Goal: Task Accomplishment & Management: Complete application form

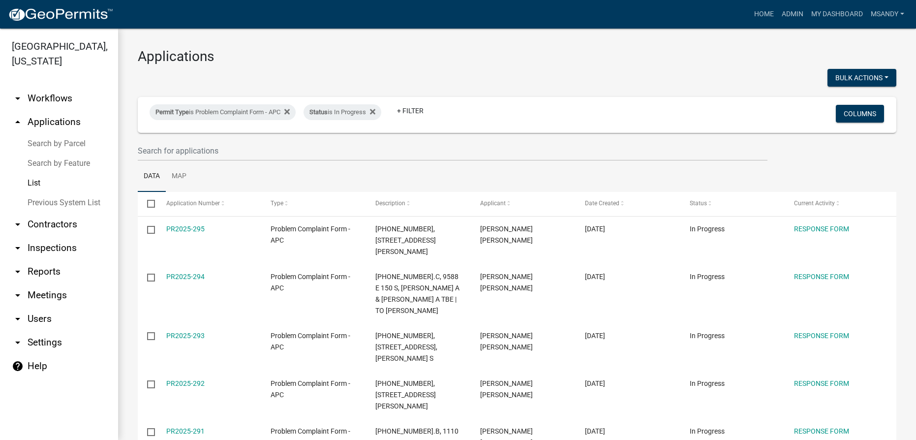
select select "3: 100"
click at [208, 113] on div "Permit Type is Problem Complaint Form - APC" at bounding box center [223, 112] width 146 height 16
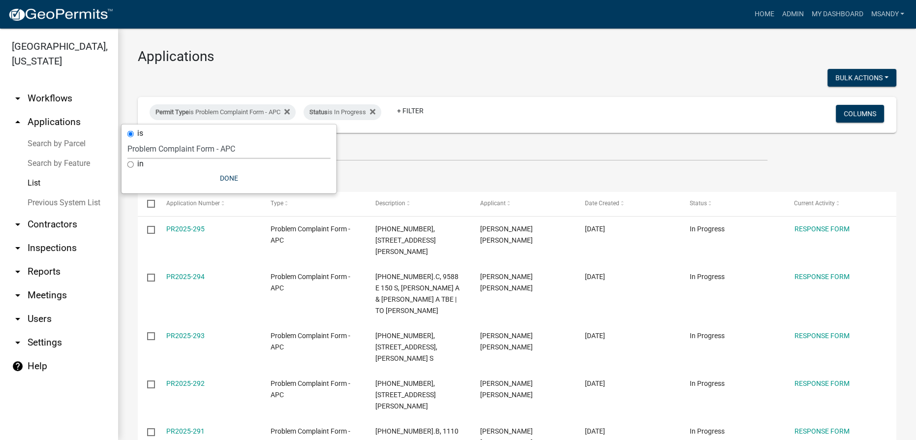
click at [204, 147] on select "Select an option [DATE] Copy Of - Subdivision Plat Application - APC APC Addres…" at bounding box center [228, 149] width 203 height 20
select select "470c1cb8-d267-46dc-844e-15aacc1b6a8e"
click at [127, 139] on select "Select an option [DATE] Copy Of - Subdivision Plat Application - APC APC Addres…" at bounding box center [228, 149] width 203 height 20
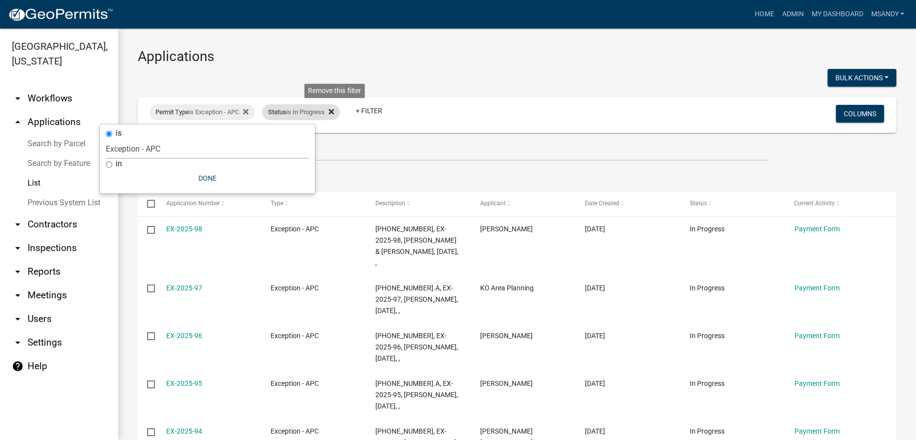
click at [334, 111] on icon at bounding box center [331, 112] width 5 height 8
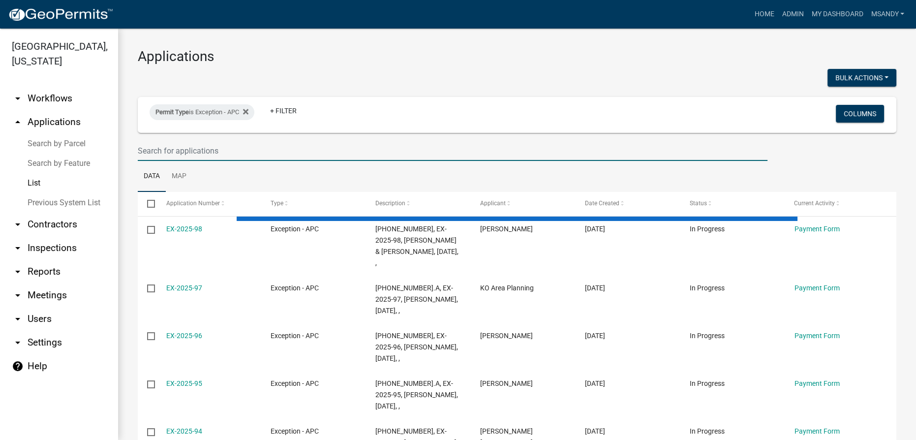
click at [315, 150] on input "text" at bounding box center [453, 151] width 630 height 20
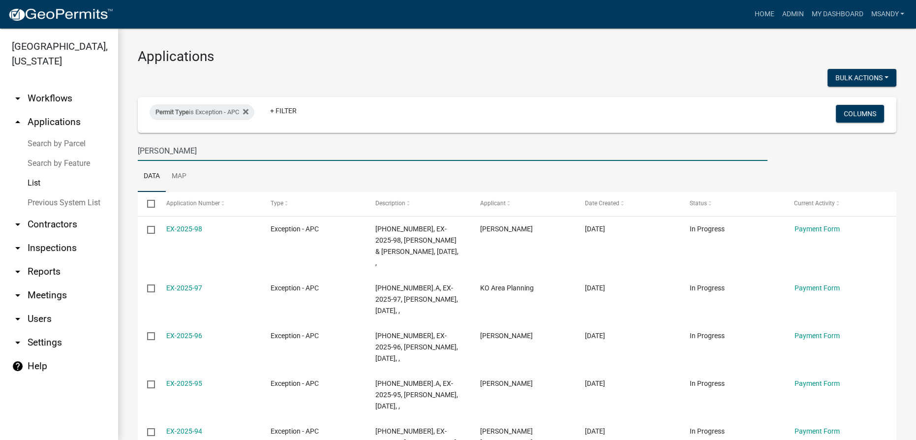
type input "[PERSON_NAME]"
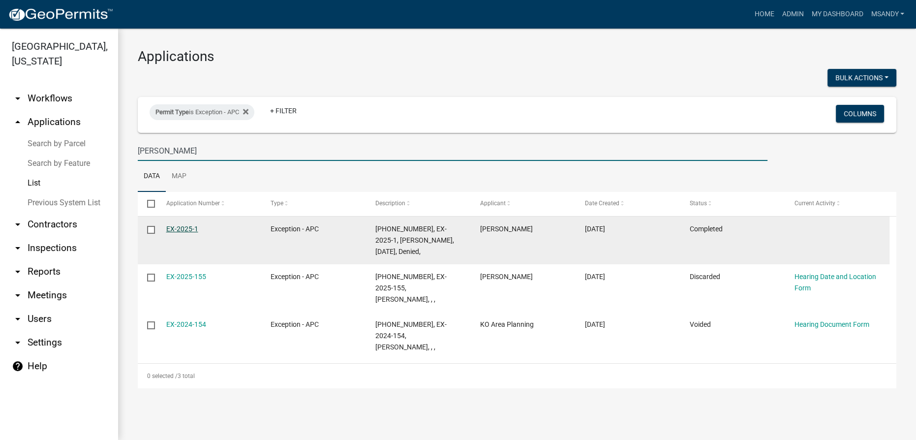
click at [181, 229] on link "EX-2025-1" at bounding box center [182, 229] width 32 height 8
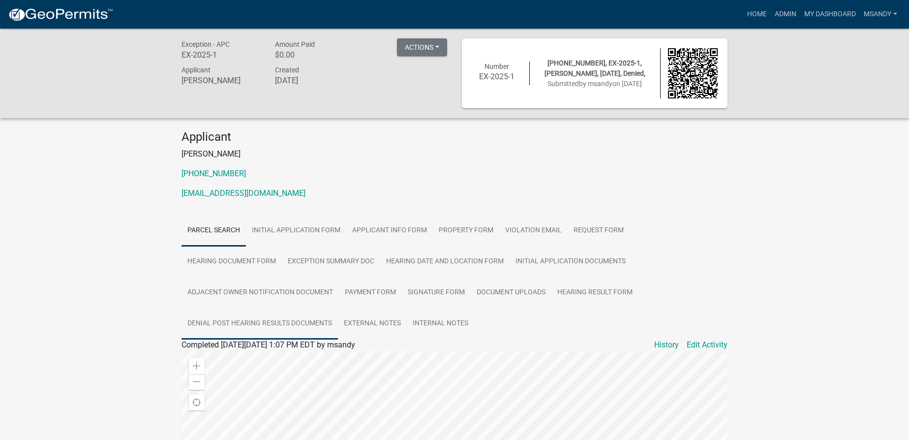
click at [338, 308] on link "Denial Post Hearing Results Documents" at bounding box center [260, 323] width 157 height 31
click at [278, 354] on link "Denial Post Hearing Results Documents" at bounding box center [251, 356] width 138 height 9
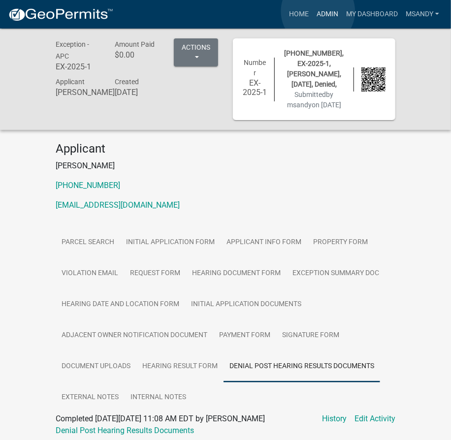
click at [318, 11] on link "Admin" at bounding box center [328, 14] width 30 height 19
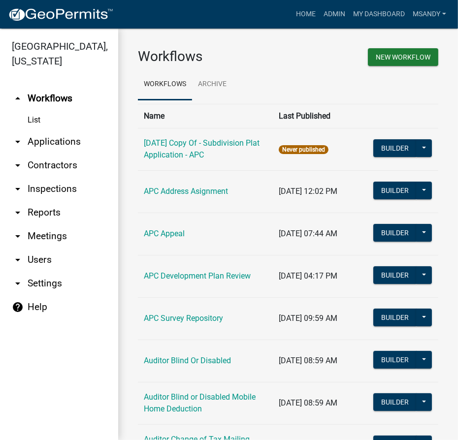
click at [43, 138] on link "arrow_drop_down Applications" at bounding box center [59, 142] width 118 height 24
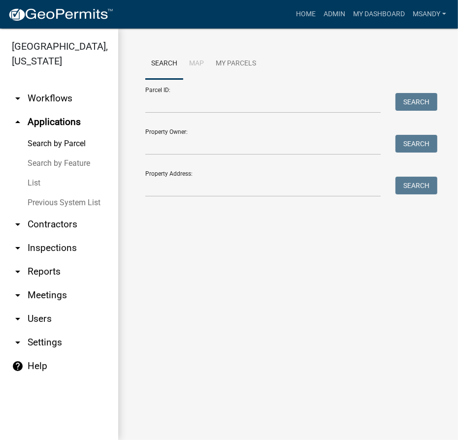
click at [32, 185] on link "List" at bounding box center [59, 183] width 118 height 20
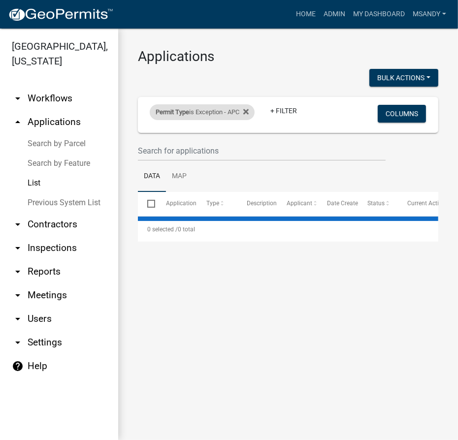
select select "3: 100"
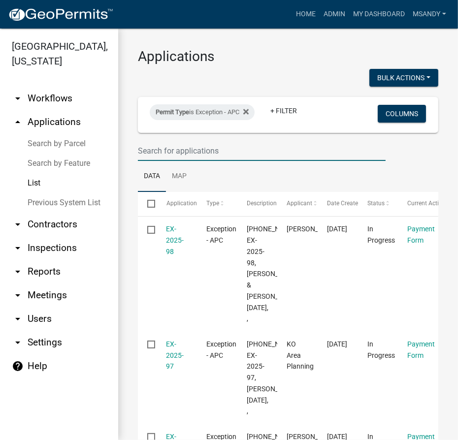
click at [206, 141] on input "text" at bounding box center [262, 151] width 248 height 20
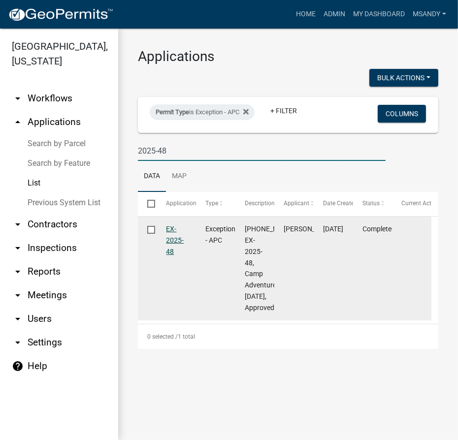
type input "2025-48"
click at [174, 238] on link "EX-2025-48" at bounding box center [175, 240] width 18 height 31
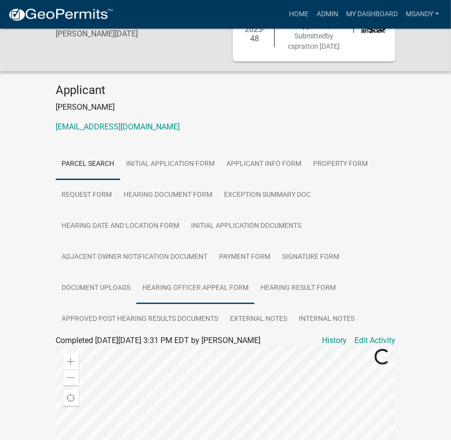
scroll to position [89, 0]
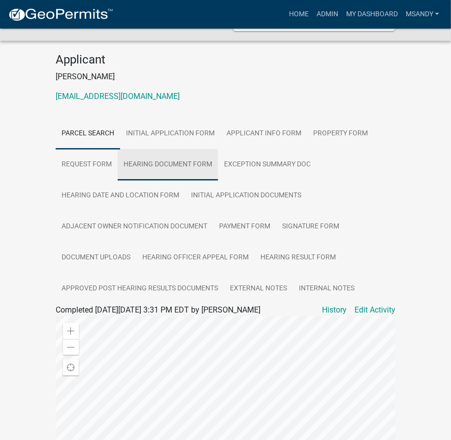
click at [154, 174] on link "Hearing Document Form" at bounding box center [168, 164] width 100 height 31
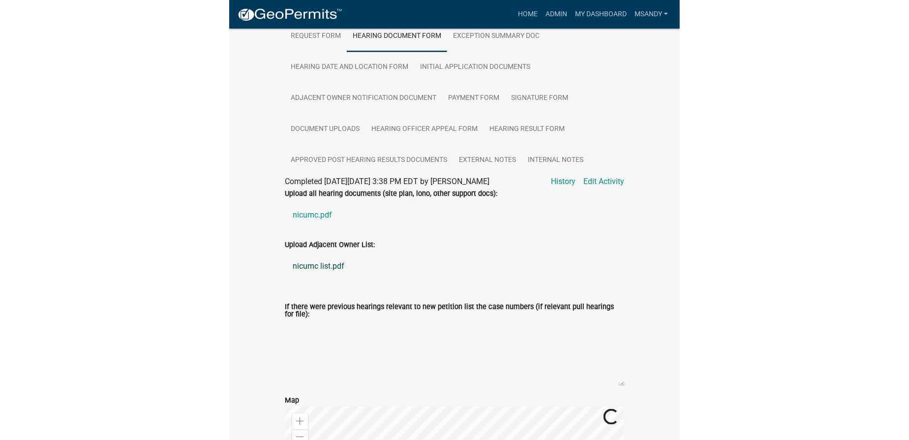
scroll to position [223, 0]
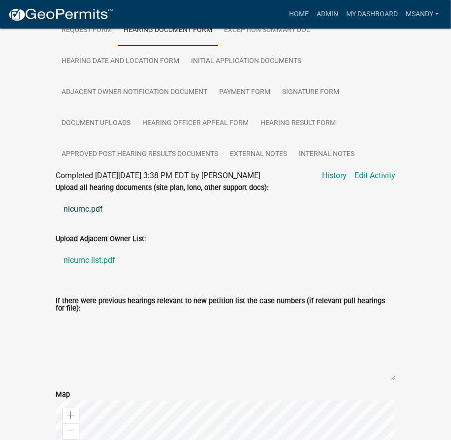
click at [79, 220] on link "nicumc.pdf" at bounding box center [226, 209] width 340 height 24
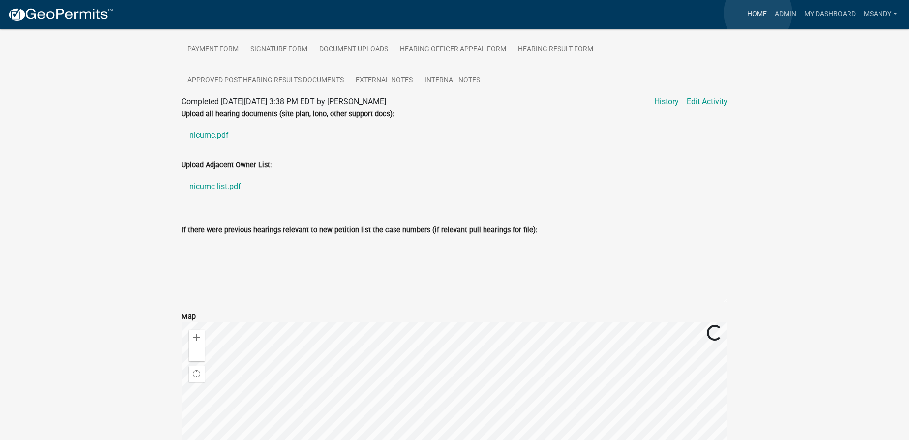
click at [758, 13] on link "Home" at bounding box center [758, 14] width 28 height 19
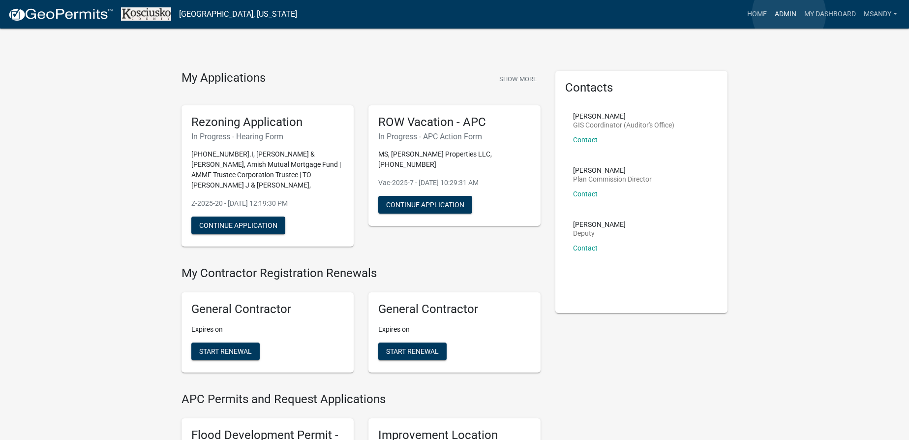
click at [789, 14] on link "Admin" at bounding box center [786, 14] width 30 height 19
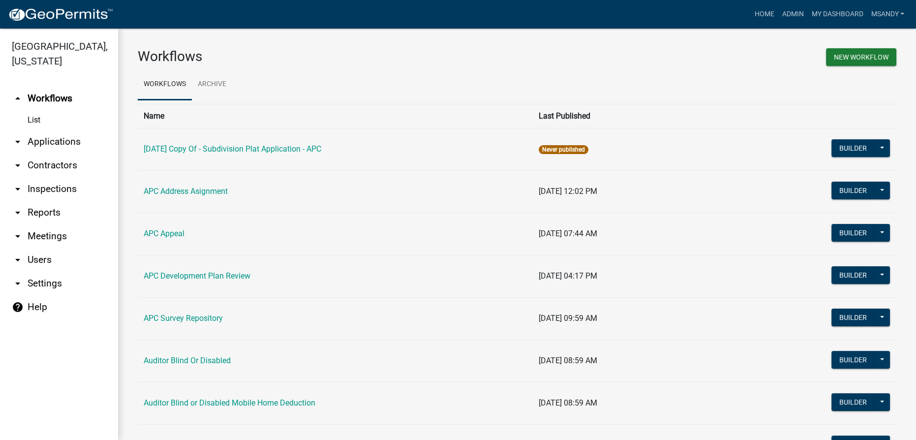
click at [58, 145] on link "arrow_drop_down Applications" at bounding box center [59, 142] width 118 height 24
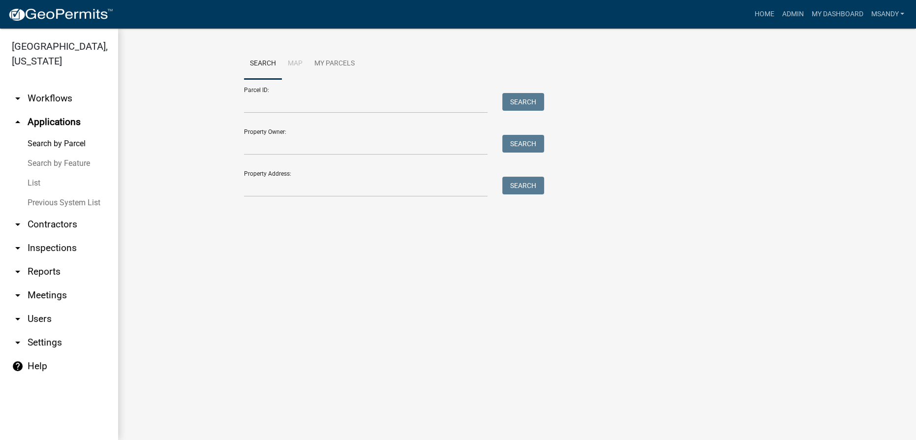
click at [31, 186] on link "List" at bounding box center [59, 183] width 118 height 20
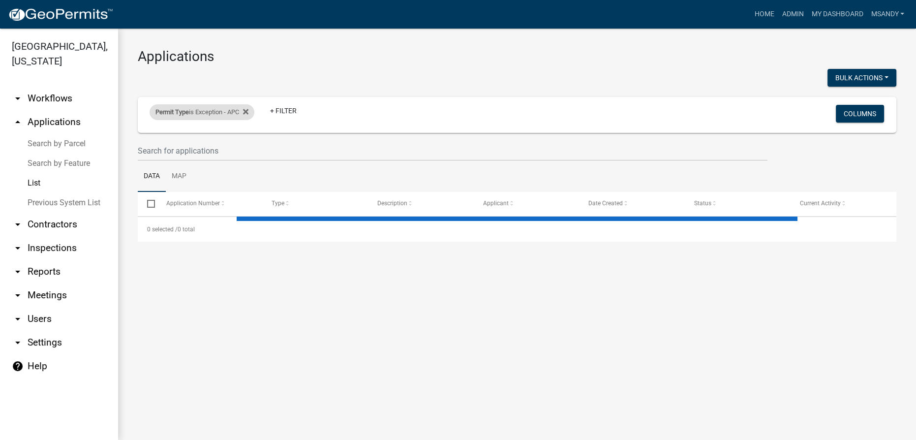
select select "3: 100"
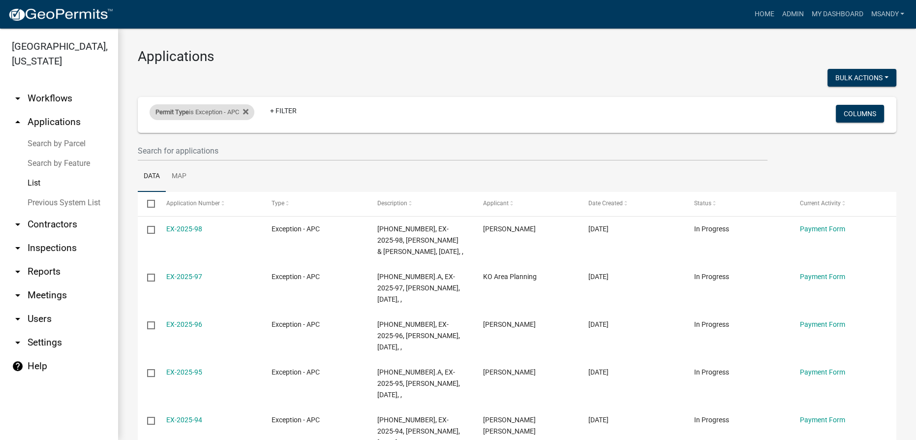
click at [212, 111] on div "Permit Type is Exception - APC" at bounding box center [202, 112] width 105 height 16
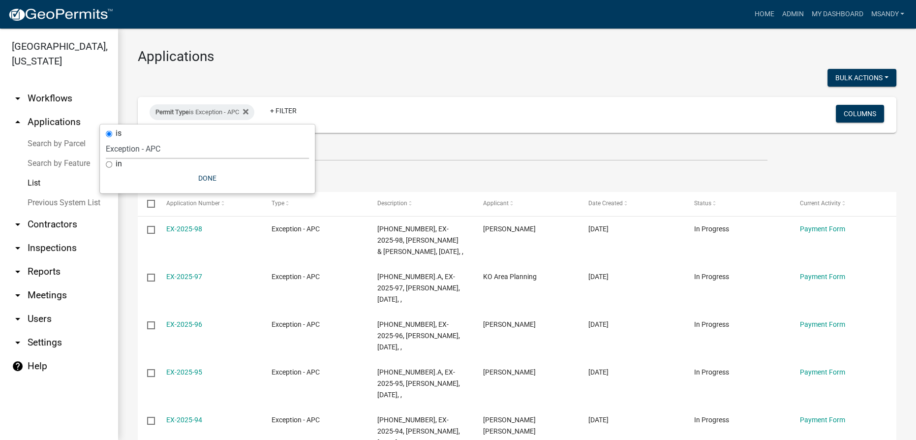
click at [206, 148] on select "Select an option [DATE] Copy Of - Subdivision Plat Application - APC APC Addres…" at bounding box center [207, 149] width 203 height 20
select select "5afa5e72-d482-4b09-b93d-f0d710fc0495"
click at [106, 139] on select "Select an option [DATE] Copy Of - Subdivision Plat Application - APC APC Addres…" at bounding box center [207, 149] width 203 height 20
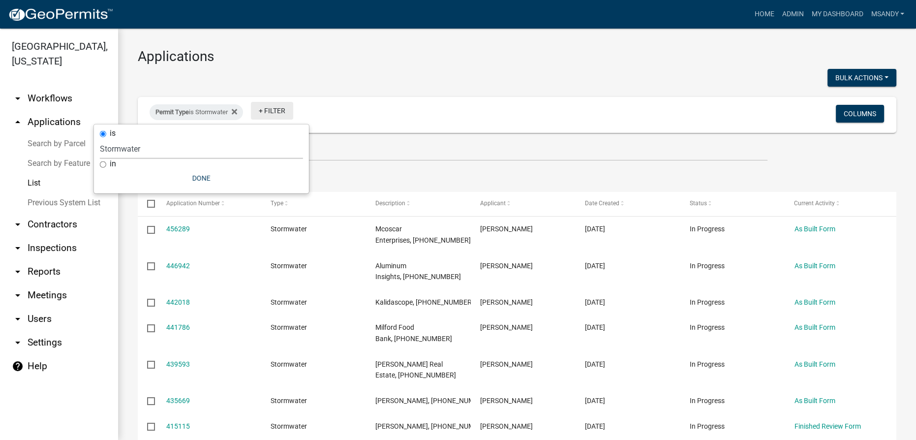
click at [276, 113] on link "+ Filter" at bounding box center [272, 111] width 42 height 18
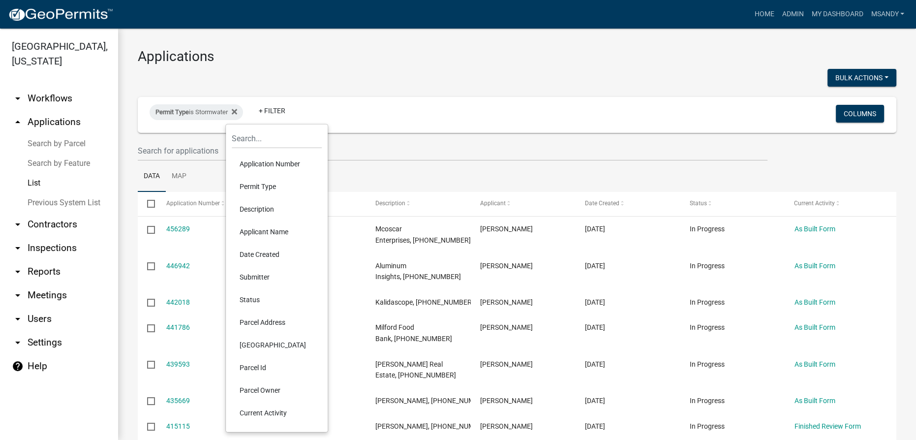
click at [249, 300] on li "Status" at bounding box center [277, 299] width 90 height 23
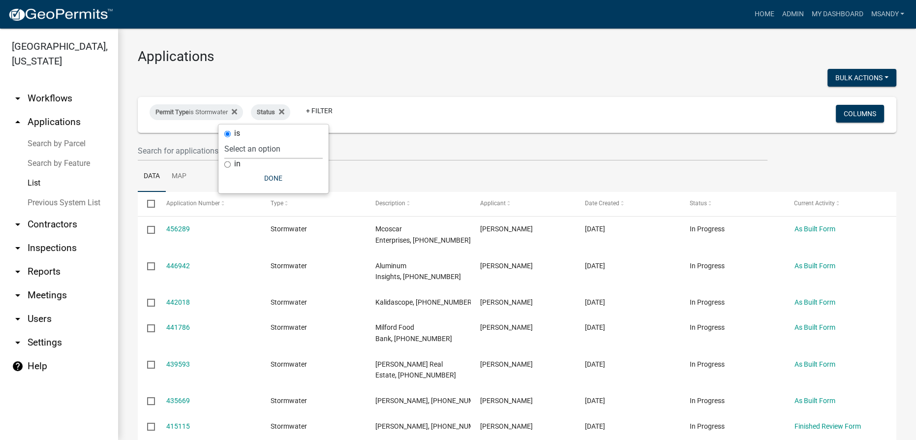
click at [261, 146] on select "Select an option Not Started In Progress Completed Voided Rejected Discarded" at bounding box center [273, 149] width 98 height 20
select select "1"
click at [244, 139] on select "Select an option Not Started In Progress Completed Voided Rejected Discarded" at bounding box center [273, 149] width 98 height 20
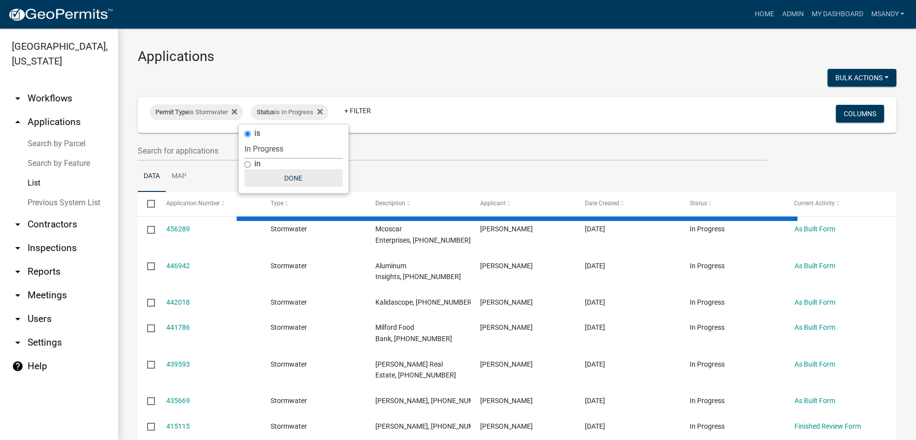
click at [281, 179] on button "Done" at bounding box center [294, 178] width 98 height 18
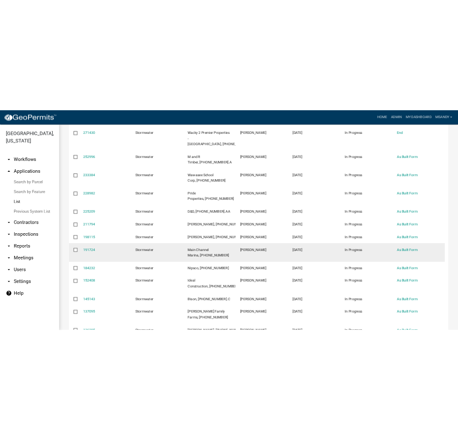
scroll to position [760, 0]
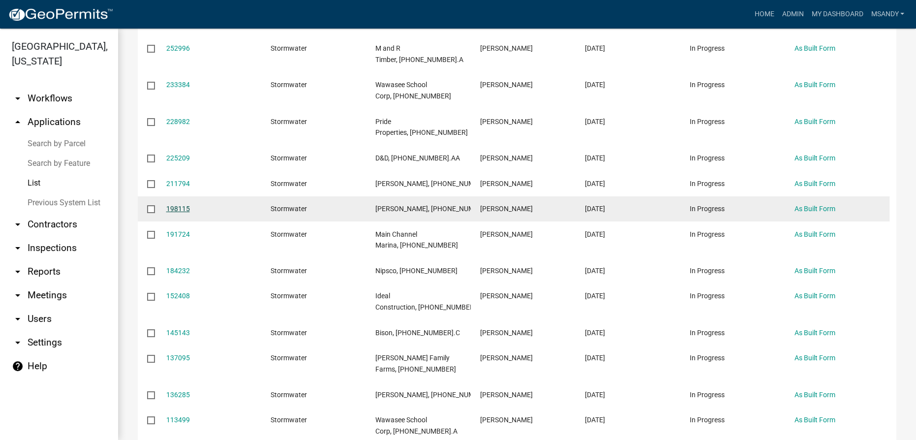
click at [176, 213] on link "198115" at bounding box center [178, 209] width 24 height 8
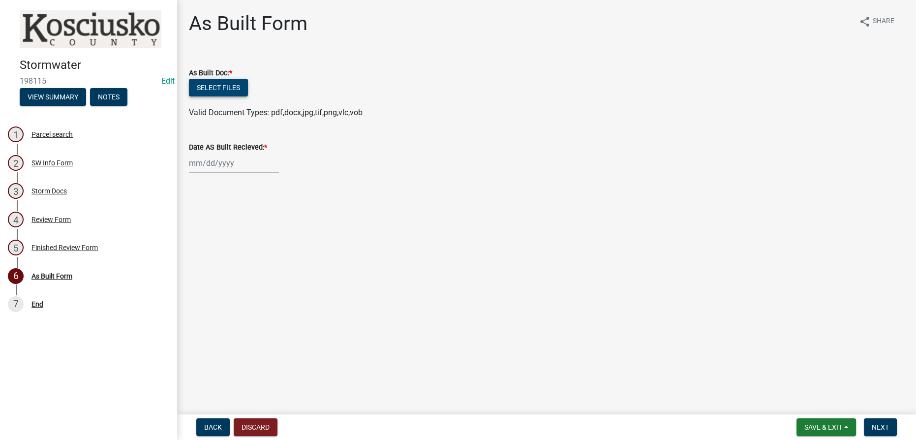
click at [218, 84] on button "Select files" at bounding box center [218, 88] width 59 height 18
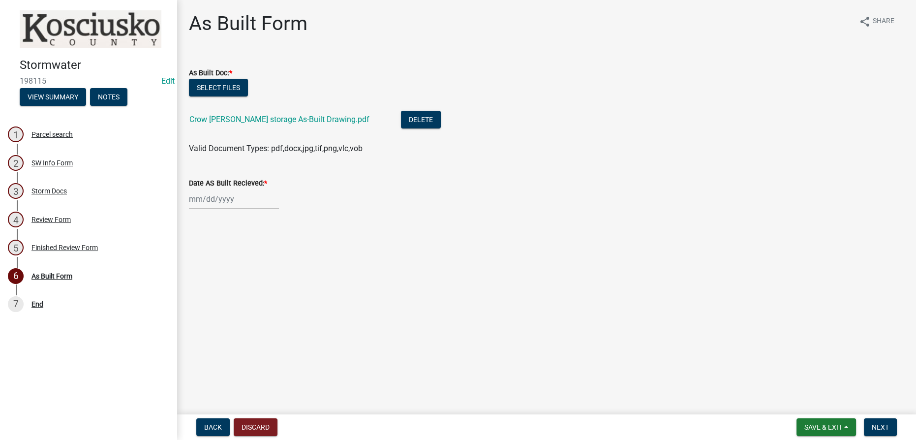
select select "8"
select select "2025"
click at [196, 199] on div "[PERSON_NAME] Feb Mar Apr [PERSON_NAME][DATE] Oct Nov [DATE] 1526 1527 1528 152…" at bounding box center [234, 199] width 90 height 20
click at [194, 296] on div "18" at bounding box center [199, 299] width 16 height 16
type input "[DATE]"
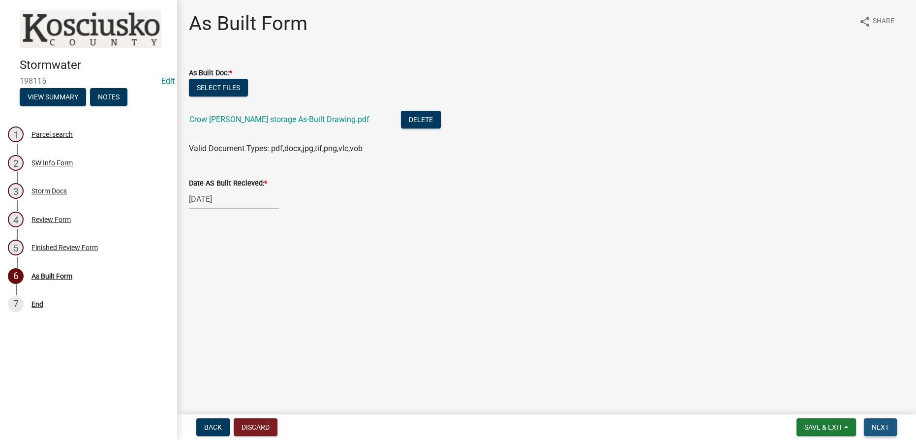
click at [877, 426] on span "Next" at bounding box center [880, 427] width 17 height 8
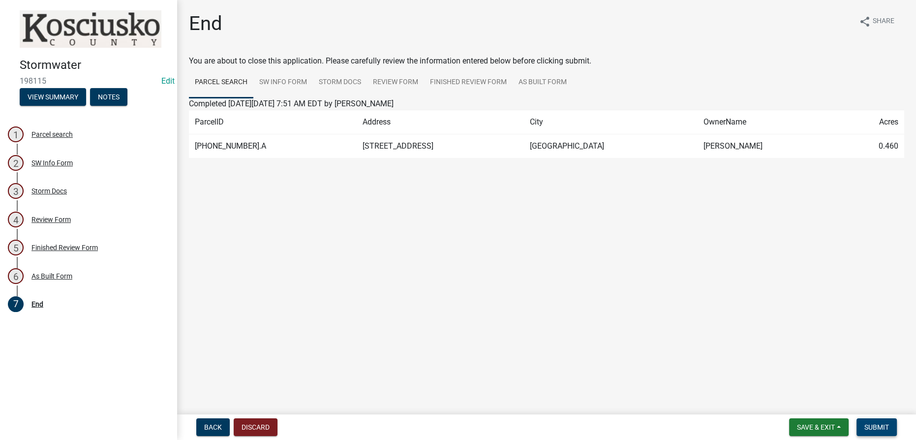
click at [878, 428] on span "Submit" at bounding box center [877, 427] width 25 height 8
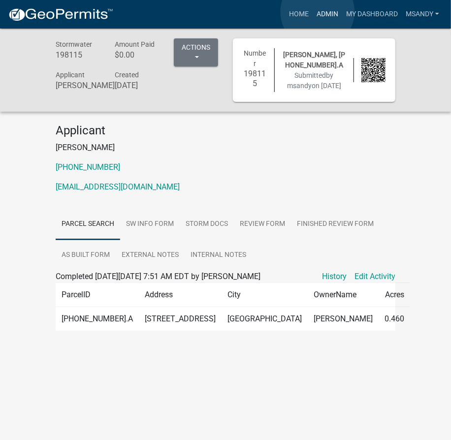
click at [317, 12] on link "Admin" at bounding box center [328, 14] width 30 height 19
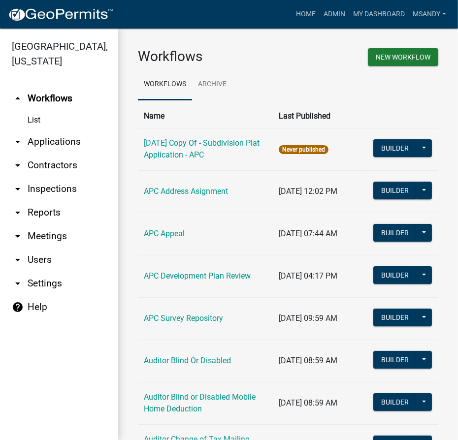
click at [58, 139] on link "arrow_drop_down Applications" at bounding box center [59, 142] width 118 height 24
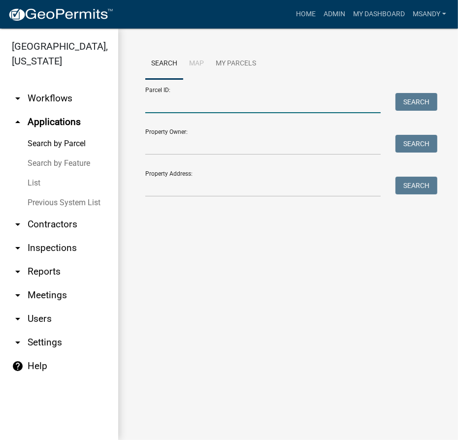
click at [187, 102] on input "Parcel ID:" at bounding box center [262, 103] width 235 height 20
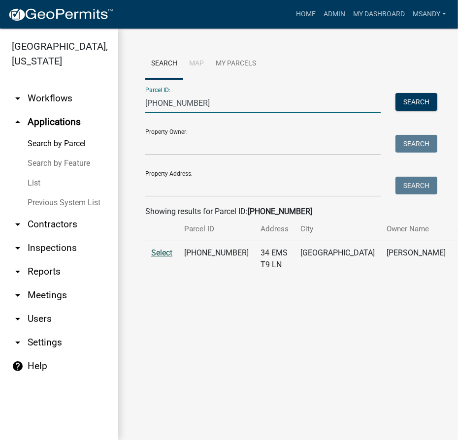
type input "[PHONE_NUMBER]"
click at [160, 257] on span "Select" at bounding box center [161, 252] width 21 height 9
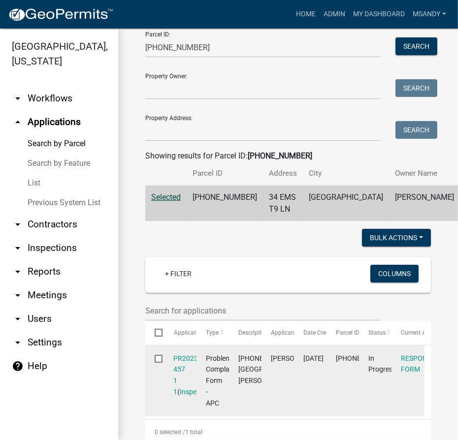
scroll to position [179, 0]
